Goal: Task Accomplishment & Management: Use online tool/utility

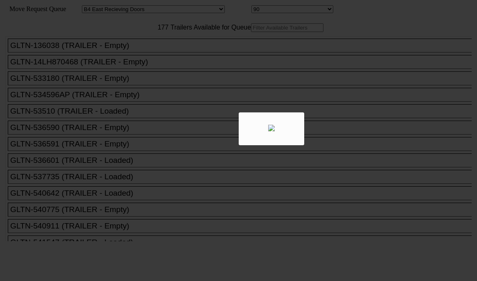
select select "527"
select select "8146"
click at [150, 49] on div at bounding box center [238, 140] width 477 height 281
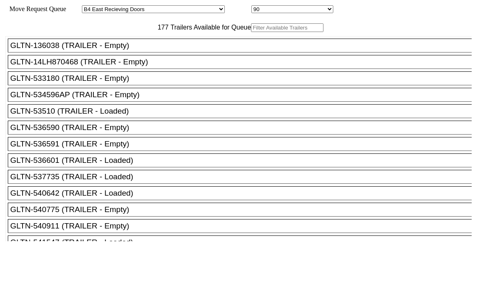
click at [251, 32] on input "text" at bounding box center [287, 27] width 73 height 9
paste input "170041"
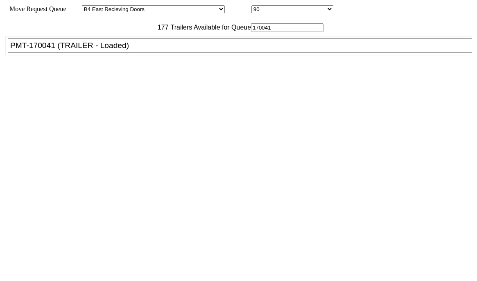
type input "170041"
click at [125, 52] on li "PMT-170041 (TRAILER - Loaded)" at bounding box center [244, 46] width 472 height 14
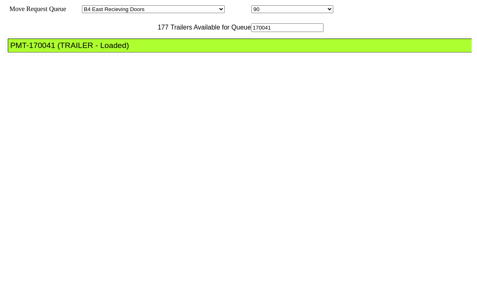
click at [125, 52] on li "PMT-170041 (TRAILER - Loaded)" at bounding box center [244, 46] width 472 height 14
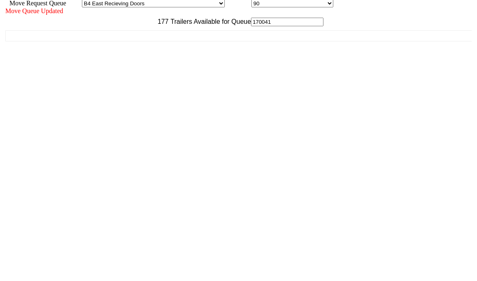
scroll to position [7, 0]
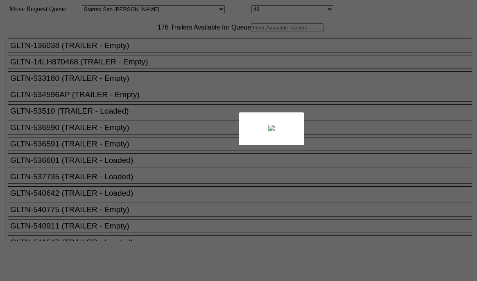
click at [171, 54] on div at bounding box center [238, 140] width 477 height 281
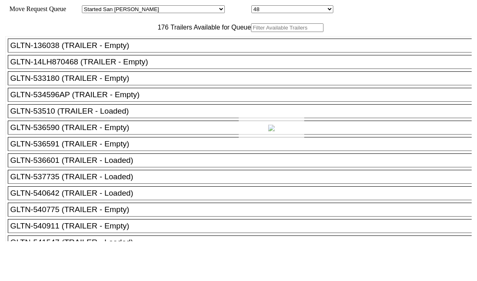
click at [159, 43] on div at bounding box center [238, 140] width 477 height 281
click at [251, 32] on input "text" at bounding box center [287, 27] width 73 height 9
paste input "170280"
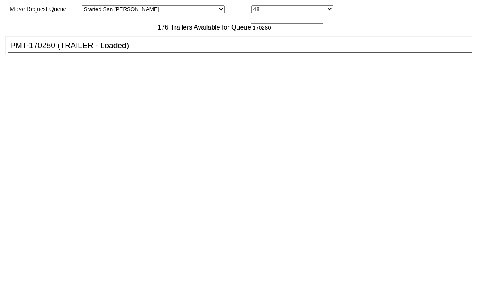
type input "170280"
click at [146, 50] on div "PMT-170280 (TRAILER - Loaded)" at bounding box center [243, 45] width 467 height 9
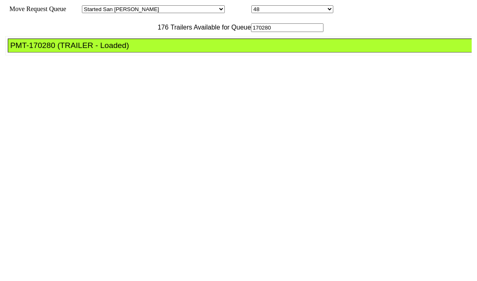
click at [146, 50] on div "PMT-170280 (TRAILER - Loaded)" at bounding box center [243, 45] width 467 height 9
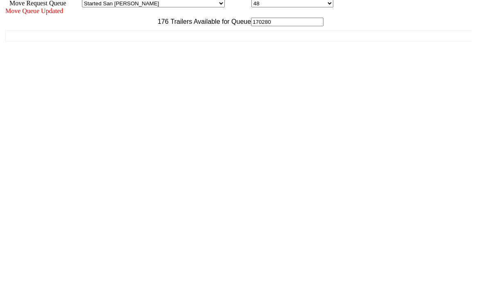
scroll to position [7, 0]
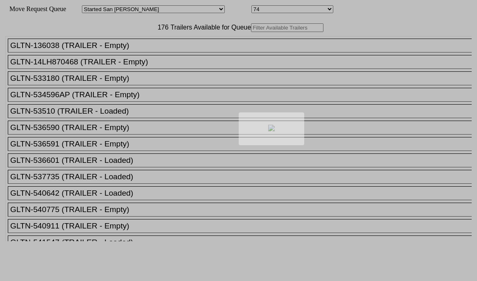
click at [152, 35] on div at bounding box center [238, 140] width 477 height 281
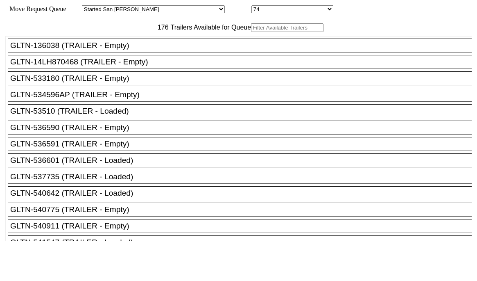
click at [251, 32] on input "text" at bounding box center [287, 27] width 73 height 9
paste input "516217"
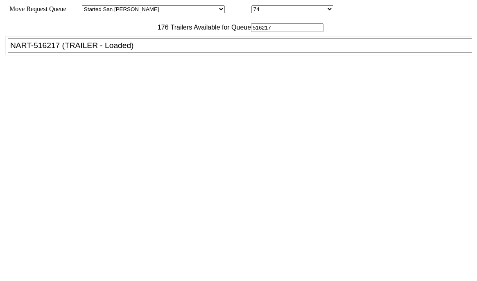
type input "516217"
click at [125, 50] on div "NART-516217 (TRAILER - Loaded)" at bounding box center [243, 45] width 467 height 9
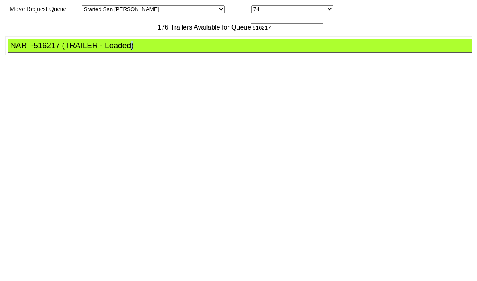
click at [125, 50] on div "NART-516217 (TRAILER - Loaded)" at bounding box center [243, 45] width 467 height 9
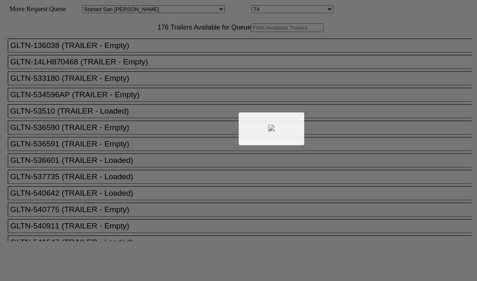
click at [150, 48] on div at bounding box center [238, 140] width 477 height 281
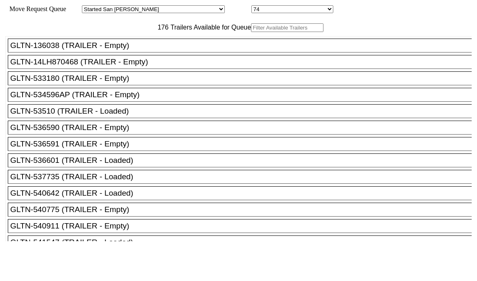
click at [251, 32] on input "text" at bounding box center [287, 27] width 73 height 9
paste input "TA229814"
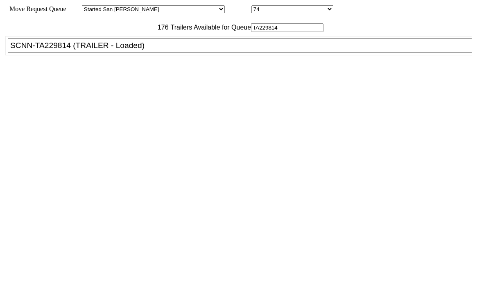
type input "TA229814"
click at [141, 52] on li "SCNN-TA229814 (TRAILER - Loaded)" at bounding box center [244, 46] width 472 height 14
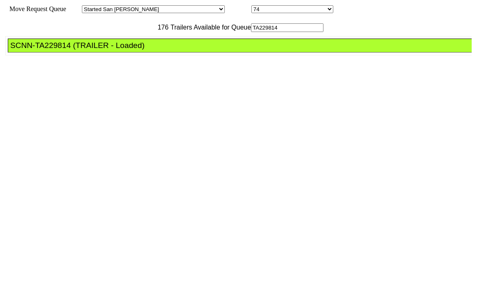
click at [141, 52] on li "SCNN-TA229814 (TRAILER - Loaded)" at bounding box center [244, 46] width 472 height 14
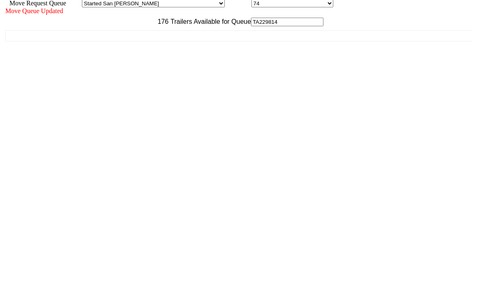
scroll to position [7, 0]
